Goal: Navigation & Orientation: Find specific page/section

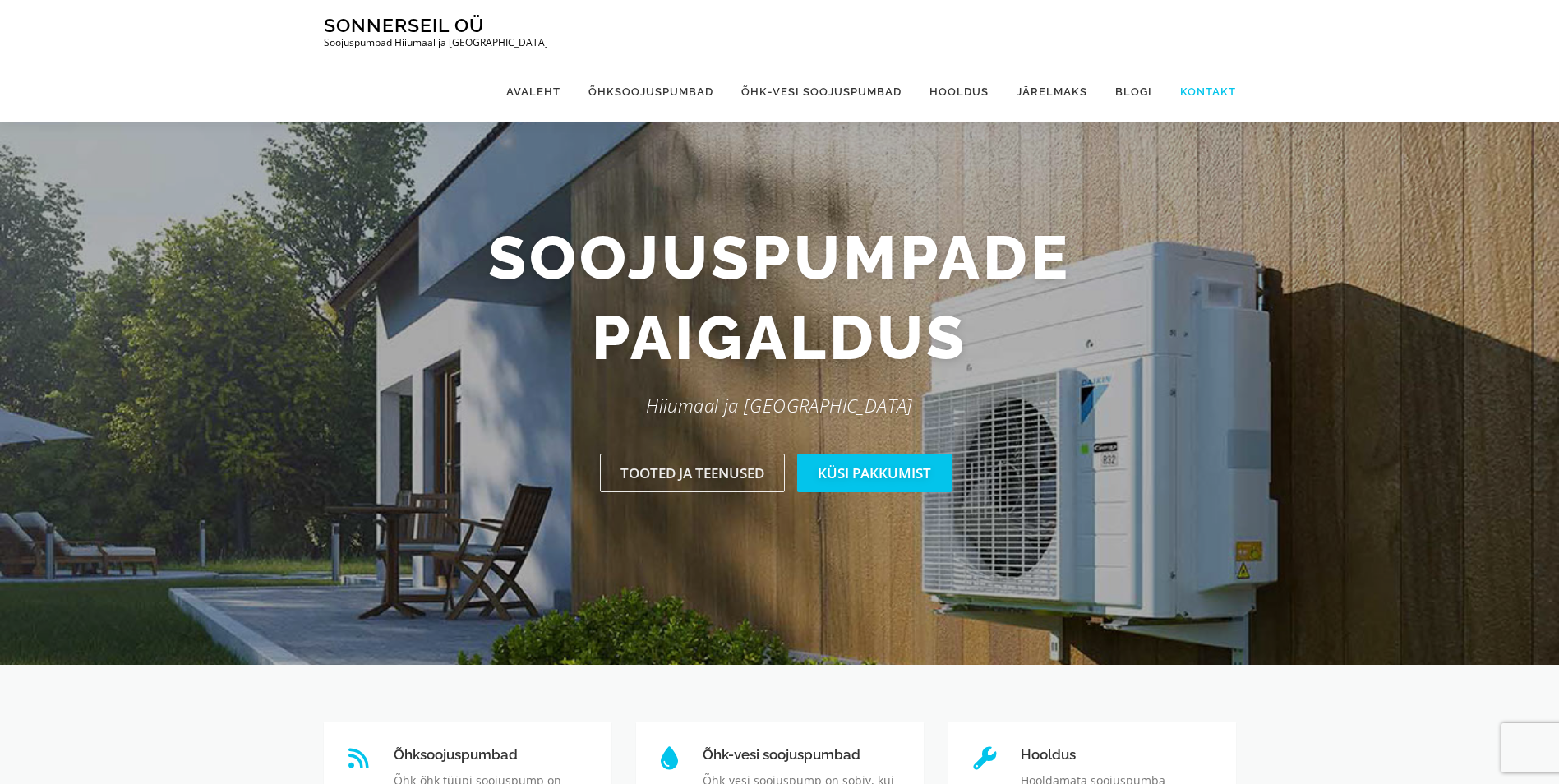
click at [1217, 60] on link "Kontakt" at bounding box center [1201, 91] width 70 height 61
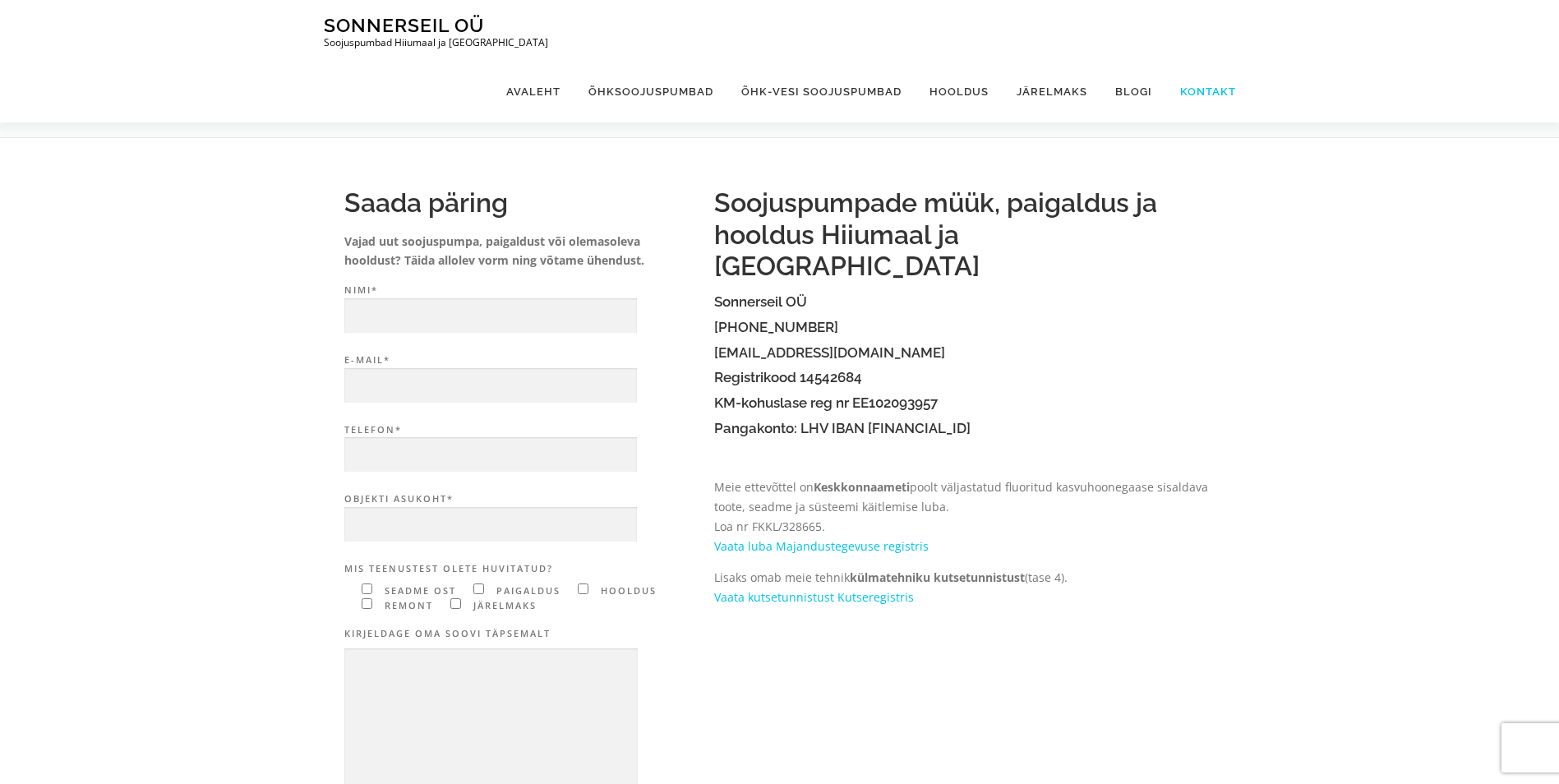
click at [1207, 60] on link "Kontakt" at bounding box center [1201, 91] width 70 height 61
click at [553, 60] on link "Avaleht" at bounding box center [533, 91] width 83 height 61
